Goal: Task Accomplishment & Management: Complete application form

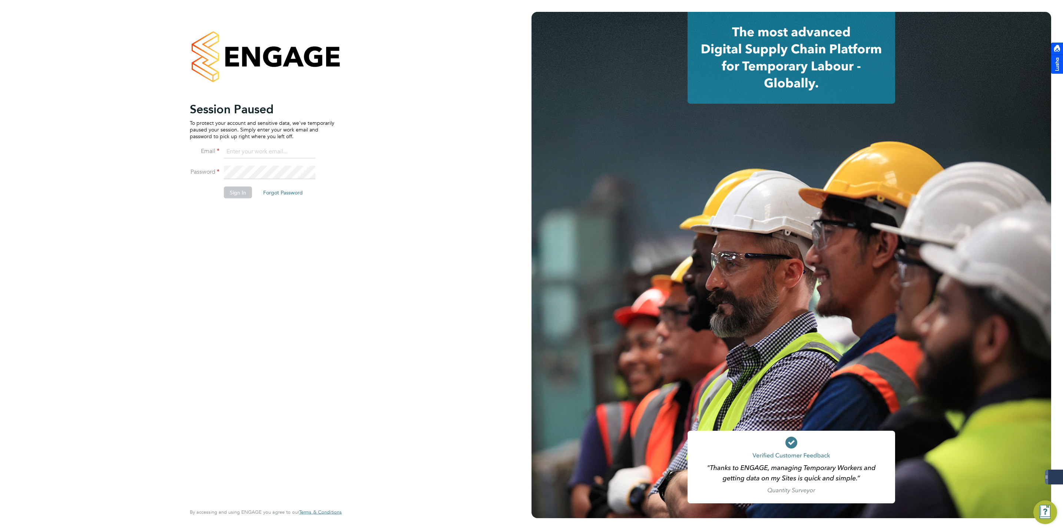
type input "[EMAIL_ADDRESS][DOMAIN_NAME]"
click at [234, 198] on button "Sign In" at bounding box center [238, 193] width 28 height 12
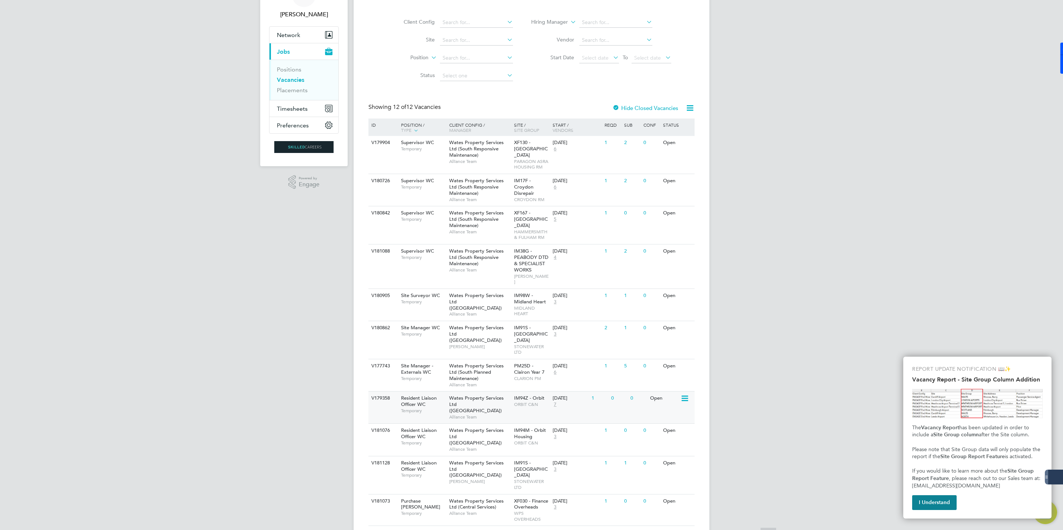
scroll to position [72, 0]
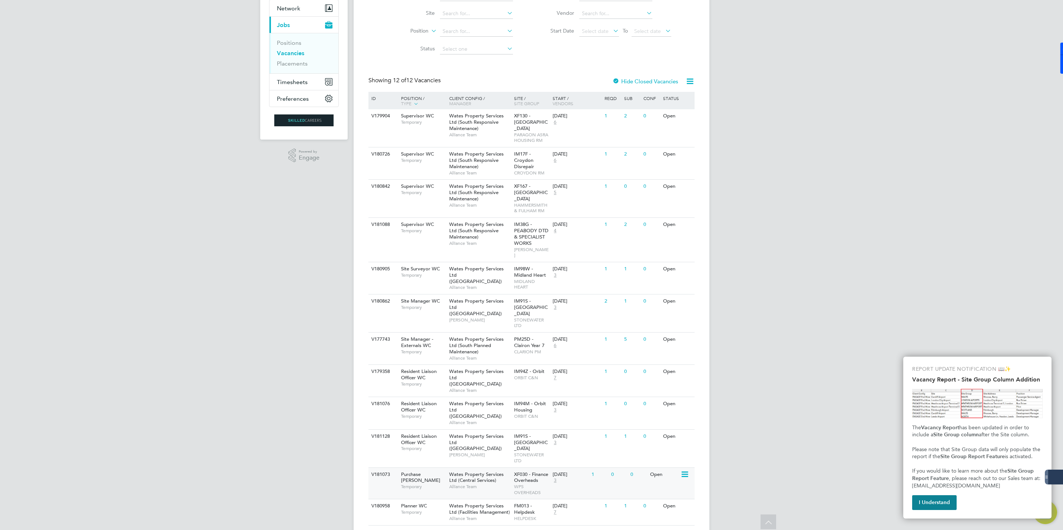
click at [473, 472] on span "Wates Property Services Ltd (Central Services)" at bounding box center [476, 478] width 54 height 13
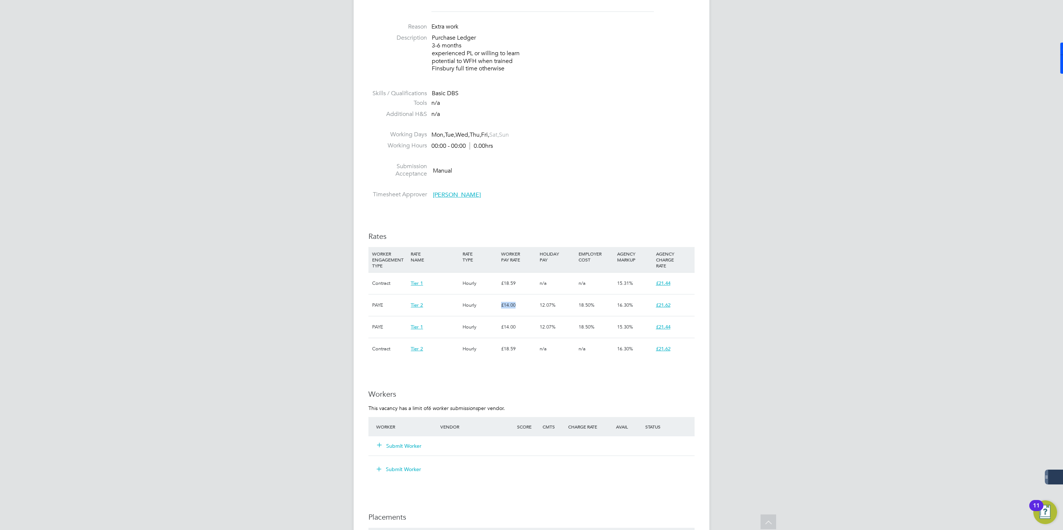
drag, startPoint x: 517, startPoint y: 310, endPoint x: 496, endPoint y: 311, distance: 21.1
click at [496, 311] on div "PAYE Tier 2 Hourly £14.00 12.07% 18.50% 16.30% £21.62" at bounding box center [531, 305] width 326 height 22
drag, startPoint x: 519, startPoint y: 282, endPoint x: 499, endPoint y: 288, distance: 21.0
click at [499, 288] on div "£18.59" at bounding box center [518, 284] width 39 height 22
click at [617, 184] on li at bounding box center [531, 186] width 326 height 10
